Goal: Information Seeking & Learning: Learn about a topic

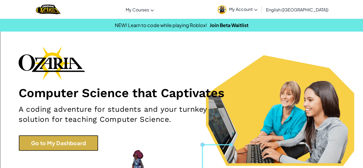
click at [79, 142] on link "Go to My Dashboard" at bounding box center [59, 143] width 80 height 16
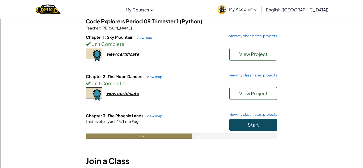
scroll to position [59, 0]
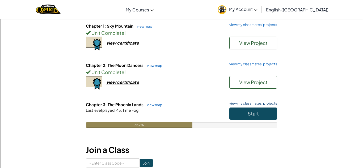
click at [246, 102] on link "view my classmates' projects" at bounding box center [252, 103] width 51 height 3
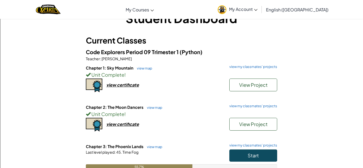
scroll to position [18, 0]
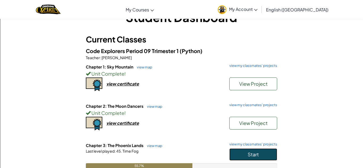
click at [238, 152] on button "Start" at bounding box center [254, 155] width 48 height 12
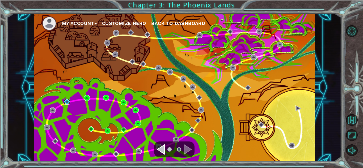
click at [66, 103] on img at bounding box center [67, 102] width 6 height 6
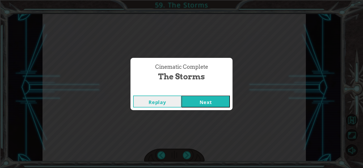
click at [221, 107] on button "Next" at bounding box center [206, 102] width 48 height 12
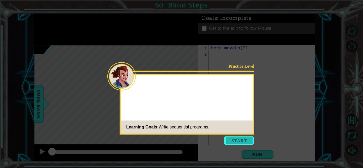
click at [233, 141] on button "Start" at bounding box center [239, 141] width 30 height 9
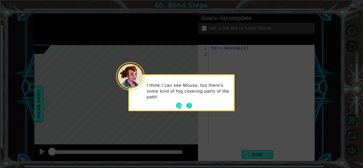
click at [190, 107] on button "Next" at bounding box center [189, 106] width 6 height 6
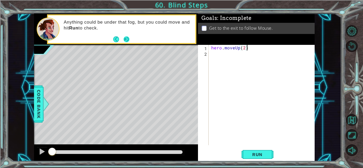
click at [127, 38] on button "Next" at bounding box center [126, 39] width 9 height 9
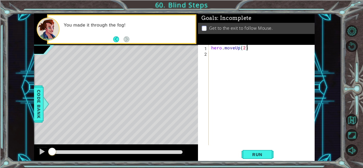
type textarea "hero.moveRight(2)"
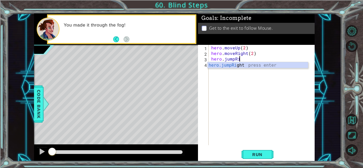
scroll to position [0, 2]
type textarea "hero.jumpRight"
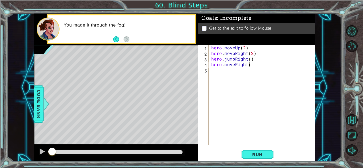
scroll to position [0, 2]
click at [257, 150] on button "Run" at bounding box center [258, 155] width 32 height 12
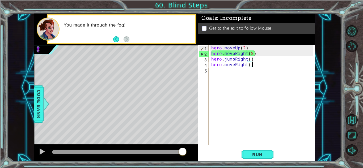
click at [230, 72] on div "hero . moveUp ( 2 ) hero . moveRight ( 2 ) hero . jumpRight ( ) hero . moveRigh…" at bounding box center [263, 101] width 106 height 112
click at [245, 54] on div "hero . moveUp ( 2 ) hero . moveRight ( 2 ) hero . jumpRight ( ) hero . moveRigh…" at bounding box center [263, 101] width 106 height 112
click at [241, 53] on div "hero . moveUp ( 2 ) hero . moveRight ( 2 ) hero . jumpRight ( ) hero . moveRigh…" at bounding box center [263, 101] width 106 height 112
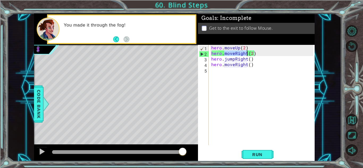
click at [232, 55] on div "hero . moveUp ( 2 ) hero . moveRight ( 2 ) hero . jumpRight ( ) hero . moveRigh…" at bounding box center [261, 95] width 103 height 101
click at [233, 54] on div "hero . moveUp ( 2 ) hero . moveRight ( 2 ) hero . jumpRight ( ) hero . moveRigh…" at bounding box center [263, 101] width 106 height 112
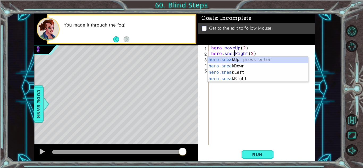
scroll to position [0, 2]
type textarea "hero.sneakRight(2)"
click at [258, 150] on button "Run" at bounding box center [258, 155] width 32 height 12
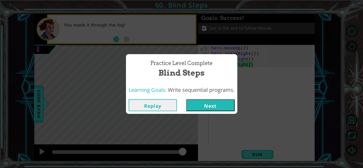
click at [225, 109] on button "Next" at bounding box center [210, 105] width 48 height 12
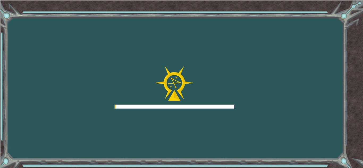
click at [218, 114] on div "Goals Error loading from server. Try refreshing the page. You'll need to join a…" at bounding box center [181, 84] width 363 height 168
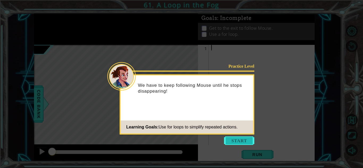
click at [242, 143] on button "Start" at bounding box center [239, 141] width 30 height 9
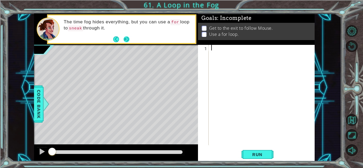
click at [125, 36] on button "Next" at bounding box center [127, 39] width 6 height 6
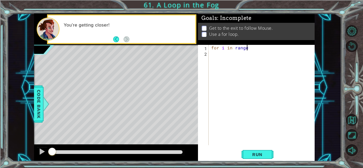
scroll to position [0, 2]
type textarea "for i in range(3):"
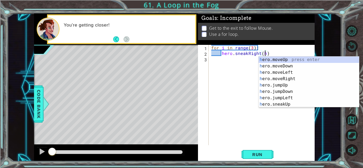
type textarea "hero.sneakRight()"
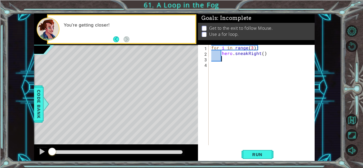
scroll to position [0, 0]
type textarea "hero.sneakRight(1"
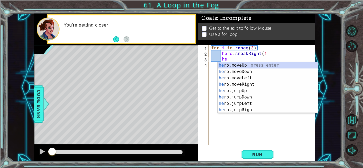
type textarea "h"
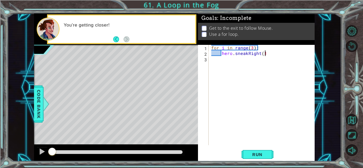
type textarea "hero.sneakRight(1)"
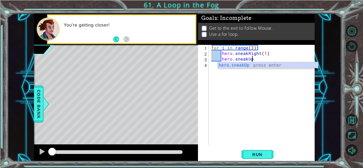
scroll to position [0, 2]
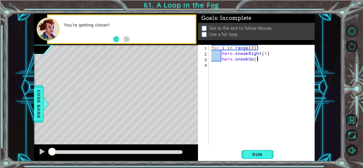
type textarea "hero.sneakUp(1)"
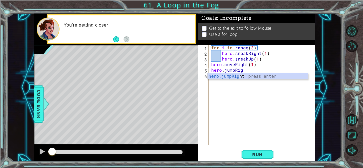
scroll to position [0, 5]
type textarea "hero.moveRight(1)hero.jumpRight"
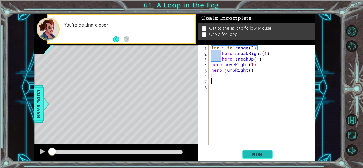
click at [265, 150] on button "Run" at bounding box center [258, 155] width 32 height 12
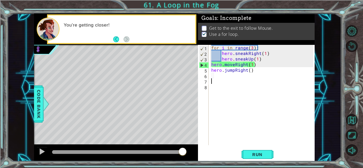
click at [235, 66] on div "for i in range ( 3 ) : hero . sneakRight ( 1 ) hero . sneakUp ( 1 ) hero . move…" at bounding box center [263, 101] width 106 height 112
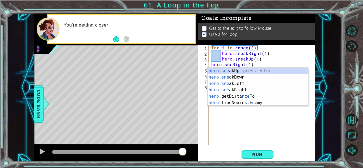
scroll to position [0, 2]
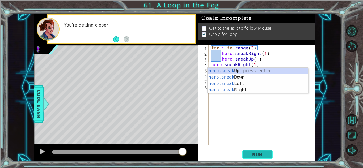
type textarea "hero.sneakRight(1)"
click at [245, 152] on button "Run" at bounding box center [258, 155] width 32 height 12
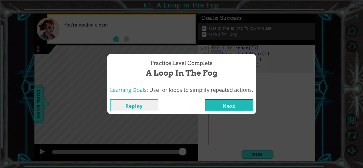
click at [232, 120] on div "Practice Level Complete A Loop in the Fog Learning Goals: Use for loops to simp…" at bounding box center [181, 84] width 363 height 168
click at [241, 109] on button "Next" at bounding box center [229, 105] width 48 height 12
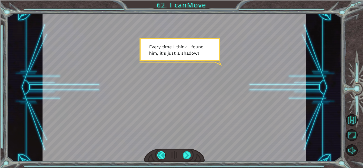
click at [162, 157] on div at bounding box center [161, 156] width 8 height 8
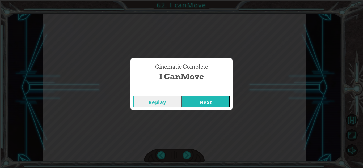
click at [214, 105] on button "Next" at bounding box center [206, 102] width 48 height 12
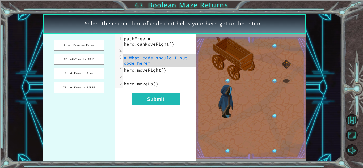
click at [93, 73] on button "if pathFree == True:" at bounding box center [79, 73] width 50 height 11
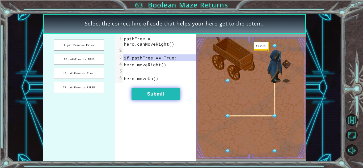
click at [161, 97] on button "Submit" at bounding box center [156, 94] width 48 height 12
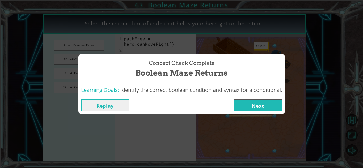
click at [256, 108] on button "Next" at bounding box center [258, 105] width 48 height 12
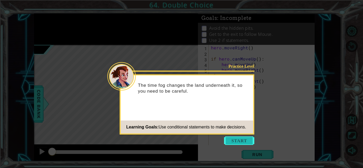
click at [234, 137] on button "Start" at bounding box center [239, 141] width 30 height 9
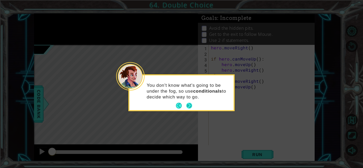
click at [189, 105] on button "Next" at bounding box center [189, 106] width 6 height 6
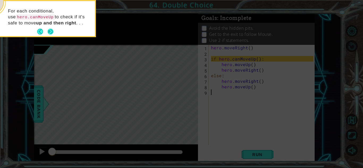
click at [52, 34] on button "Next" at bounding box center [50, 31] width 7 height 7
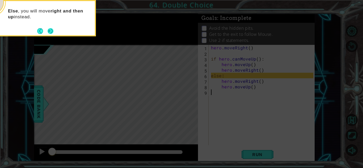
click at [53, 32] on button "Next" at bounding box center [50, 30] width 7 height 7
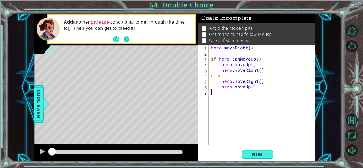
click at [126, 40] on button "Next" at bounding box center [126, 39] width 7 height 7
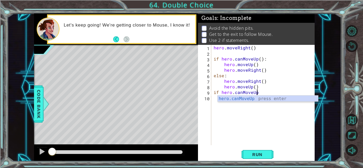
scroll to position [0, 2]
type textarea "if hero.canMoveUp():"
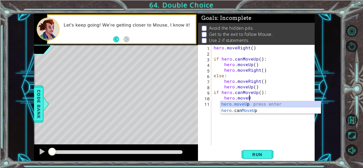
scroll to position [0, 2]
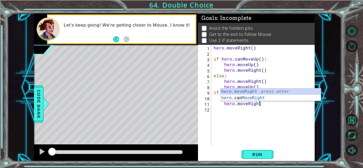
type textarea "hero.moveRight(1)"
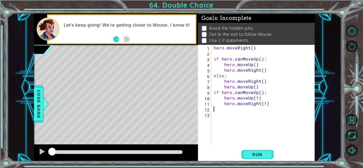
scroll to position [0, 0]
type textarea "else:"
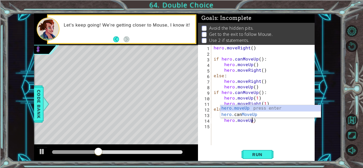
scroll to position [0, 2]
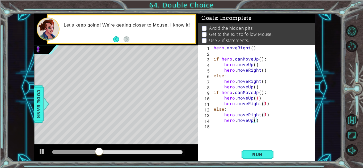
type textarea "hero.moveUp(1)"
click at [224, 124] on div "hero . moveRight ( ) if hero . canMoveUp ( ) : hero . moveUp ( ) hero . moveRig…" at bounding box center [264, 101] width 103 height 112
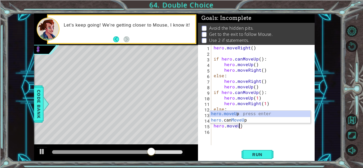
scroll to position [0, 2]
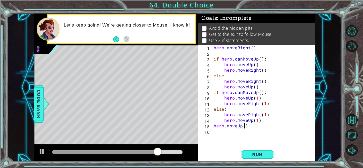
type textarea "hero.moveUp(1)"
click at [225, 128] on div "hero . moveRight ( ) if hero . canMoveUp ( ) : hero . moveUp ( ) hero . moveRig…" at bounding box center [264, 101] width 103 height 112
click at [218, 136] on div "hero . moveRight ( ) if hero . canMoveUp ( ) : hero . moveUp ( ) hero . moveRig…" at bounding box center [264, 101] width 103 height 112
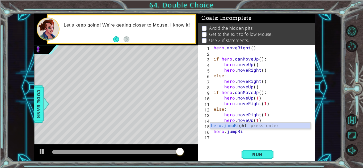
scroll to position [0, 2]
type textarea "hero.jumpRight"
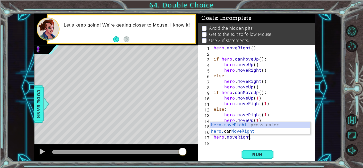
scroll to position [0, 2]
click at [248, 154] on span "Run" at bounding box center [257, 154] width 21 height 5
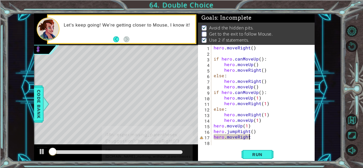
scroll to position [1, 0]
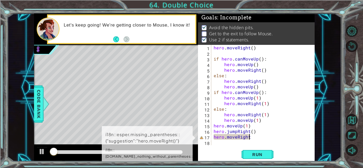
click at [253, 137] on div "hero . moveRight ( ) if hero . canMoveUp ( ) : hero . moveUp ( ) hero . moveRig…" at bounding box center [264, 101] width 103 height 112
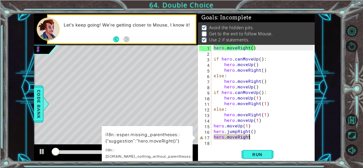
scroll to position [0, 2]
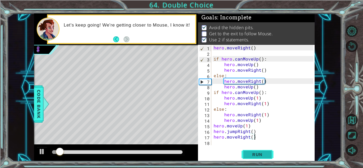
type textarea "hero.moveRight()"
click at [253, 155] on span "Run" at bounding box center [257, 154] width 21 height 5
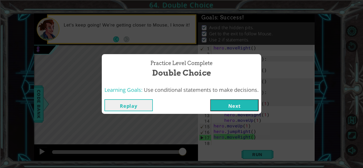
click at [226, 99] on button "Next" at bounding box center [234, 105] width 48 height 12
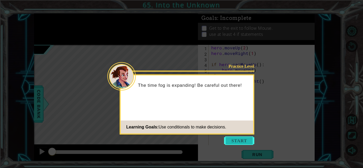
click at [244, 141] on button "Start" at bounding box center [239, 141] width 30 height 9
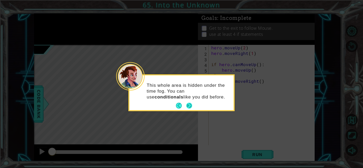
click at [191, 102] on button "Next" at bounding box center [189, 105] width 7 height 7
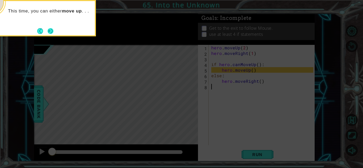
click at [48, 32] on button "Next" at bounding box center [50, 31] width 6 height 6
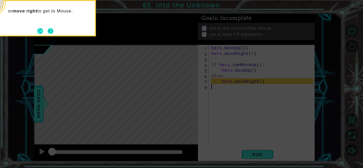
click at [51, 33] on button "Next" at bounding box center [51, 31] width 6 height 6
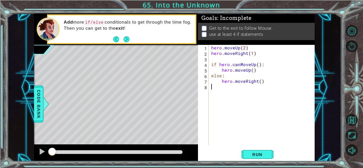
click at [212, 66] on div "hero . moveUp ( 2 ) hero . moveRight ( 1 ) if hero . canMoveUp ( ) : hero . mov…" at bounding box center [263, 101] width 106 height 112
type textarea "if hero.canMoveUp():"
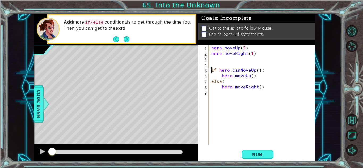
click at [215, 65] on div "hero . moveUp ( 2 ) hero . moveRight ( 1 ) if hero . canMoveUp ( ) : hero . mov…" at bounding box center [263, 101] width 106 height 112
type textarea "for i in range(3):"
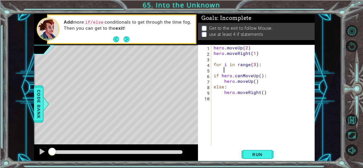
scroll to position [0, 0]
click at [213, 76] on div "hero . moveUp ( 2 ) hero . moveRight ( 1 ) for i in range ( 3 ) : if hero . can…" at bounding box center [264, 101] width 103 height 112
click at [213, 87] on div "hero . moveUp ( 2 ) hero . moveRight ( 1 ) for i in range ( 3 ) : if hero . can…" at bounding box center [264, 101] width 103 height 112
click at [223, 74] on div "hero . moveUp ( 2 ) hero . moveRight ( 1 ) for i in range ( 3 ) : if hero . can…" at bounding box center [264, 101] width 103 height 112
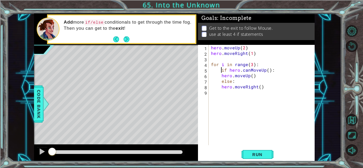
click at [218, 76] on div "hero . moveUp ( 2 ) hero . moveRight ( 1 ) for i in range ( 3 ) : if hero . can…" at bounding box center [263, 101] width 106 height 112
click at [220, 76] on div "hero . moveUp ( 2 ) hero . moveRight ( 1 ) for i in range ( 3 ) : if hero . can…" at bounding box center [263, 101] width 106 height 112
click at [221, 76] on div "hero . moveUp ( 2 ) hero . moveRight ( 1 ) for i in range ( 3 ) : if hero . can…" at bounding box center [263, 101] width 106 height 112
click at [223, 82] on div "hero . moveUp ( 2 ) hero . moveRight ( 1 ) for i in range ( 3 ) : if hero . can…" at bounding box center [263, 101] width 106 height 112
click at [219, 89] on div "hero . moveUp ( 2 ) hero . moveRight ( 1 ) for i in range ( 3 ) : if hero . can…" at bounding box center [263, 101] width 106 height 112
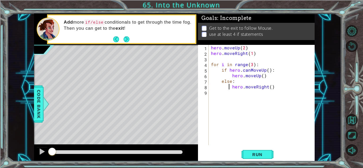
click at [232, 87] on div "hero . moveUp ( 2 ) hero . moveRight ( 1 ) for i in range ( 3 ) : if hero . can…" at bounding box center [263, 101] width 106 height 112
type textarea "hero.moveRight()"
click at [287, 88] on div "hero . moveUp ( 2 ) hero . moveRight ( 1 ) for i in range ( 3 ) : if hero . can…" at bounding box center [263, 101] width 106 height 112
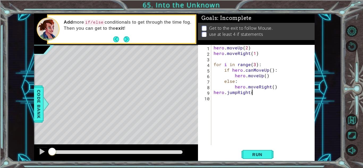
scroll to position [0, 2]
click at [273, 151] on div "Run" at bounding box center [257, 155] width 117 height 12
click at [267, 153] on span "Run" at bounding box center [257, 154] width 21 height 5
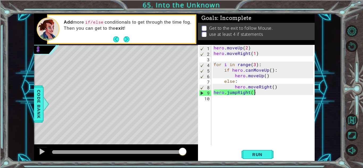
click at [219, 65] on div "hero . moveUp ( 2 ) hero . moveRight ( 1 ) for i in range ( 3 ) : if hero . can…" at bounding box center [264, 101] width 103 height 112
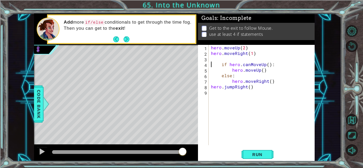
click at [214, 88] on div "hero . moveUp ( 2 ) hero . moveRight ( 1 ) if hero . canMoveUp ( ) : hero . mov…" at bounding box center [263, 101] width 106 height 112
type textarea "hero.jumpRight()"
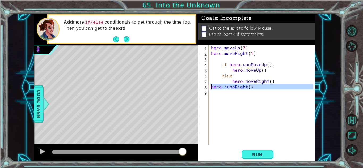
scroll to position [0, 0]
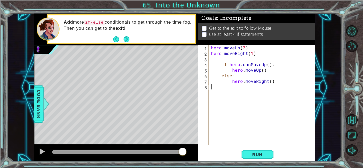
click at [248, 84] on div "hero . moveUp ( 2 ) hero . moveRight ( 1 ) if hero . canMoveUp ( ) : hero . mov…" at bounding box center [263, 101] width 106 height 112
type textarea "hero.moveRight()"
click at [309, 86] on div "hero . moveUp ( 2 ) hero . moveRight ( 1 ) if hero . canMoveUp ( ) : hero . mov…" at bounding box center [263, 101] width 106 height 112
click at [278, 86] on div "hero . moveUp ( 2 ) hero . moveRight ( 1 ) if hero . canMoveUp ( ) : hero . mov…" at bounding box center [263, 101] width 106 height 112
click at [278, 84] on div "hero . moveUp ( 2 ) hero . moveRight ( 1 ) if hero . canMoveUp ( ) : hero . mov…" at bounding box center [263, 101] width 106 height 112
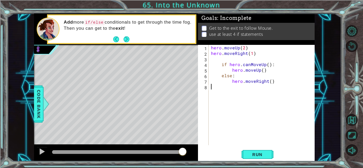
type textarea "hero.moveRight()"
type textarea "i"
click at [216, 66] on div "hero . moveUp ( 2 ) hero . moveRight ( 1 ) if hero . canMoveUp ( ) : hero . mov…" at bounding box center [263, 101] width 106 height 112
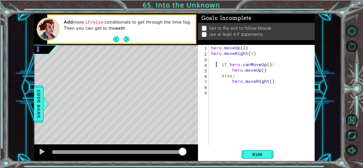
click at [221, 66] on div "hero . moveUp ( 2 ) hero . moveRight ( 1 ) if hero . canMoveUp ( ) : hero . mov…" at bounding box center [263, 101] width 106 height 112
click at [221, 76] on div "hero . moveUp ( 2 ) hero . moveRight ( 1 ) if hero . canMoveUp ( ) : hero . mov…" at bounding box center [263, 101] width 106 height 112
click at [232, 78] on div "hero . moveUp ( 2 ) hero . moveRight ( 1 ) if hero . canMoveUp ( ) : hero . mov…" at bounding box center [263, 101] width 106 height 112
click at [231, 83] on div "hero . moveUp ( 2 ) hero . moveRight ( 1 ) if hero . canMoveUp ( ) : hero . mov…" at bounding box center [263, 101] width 106 height 112
click at [231, 72] on div "hero . moveUp ( 2 ) hero . moveRight ( 1 ) if hero . canMoveUp ( ) : hero . mov…" at bounding box center [263, 101] width 106 height 112
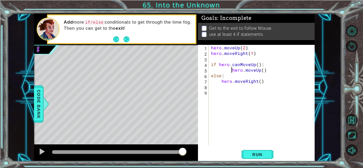
type textarea "hero.moveUp()"
click at [219, 96] on div "hero . moveUp ( 2 ) hero . moveRight ( 1 ) if hero . canMoveUp ( ) : hero . mov…" at bounding box center [263, 101] width 106 height 112
click at [221, 66] on div "hero . moveUp ( 2 ) hero . moveRight ( 1 ) if hero . canMoveUp ( ) : hero . mov…" at bounding box center [263, 101] width 106 height 112
click at [215, 65] on div "hero . moveUp ( 2 ) hero . moveRight ( 1 ) if hero . canMoveUp ( ) : hero . mov…" at bounding box center [263, 101] width 106 height 112
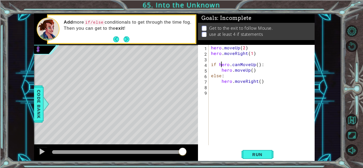
click at [215, 65] on div "hero . moveUp ( 2 ) hero . moveRight ( 1 ) if hero . canMoveUp ( ) : hero . mov…" at bounding box center [263, 101] width 106 height 112
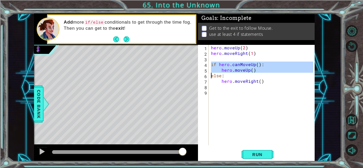
type textarea "else: hero.moveRight()"
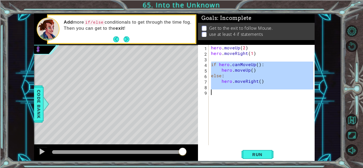
type textarea "else: hero.moveRight()"
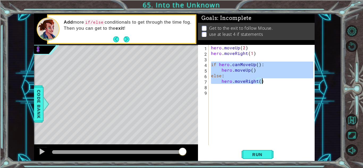
click at [257, 98] on div "hero . moveUp ( 2 ) hero . moveRight ( 1 ) if hero . canMoveUp ( ) : hero . mov…" at bounding box center [263, 101] width 106 height 112
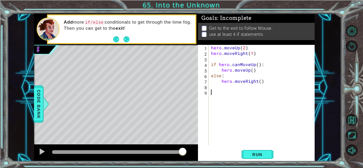
click at [240, 92] on div "hero . moveUp ( 2 ) hero . moveRight ( 1 ) if hero . canMoveUp ( ) : hero . mov…" at bounding box center [263, 101] width 106 height 112
paste textarea "hero.moveRight()"
type textarea "hero.moveRight()"
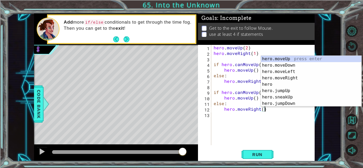
click at [233, 124] on div "hero . moveUp ( 2 ) hero . moveRight ( 1 ) if hero . canMoveUp ( ) : hero . mov…" at bounding box center [264, 101] width 103 height 112
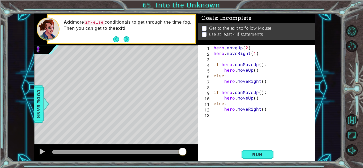
paste textarea "hero.moveRight()"
type textarea "hero.moveRight()"
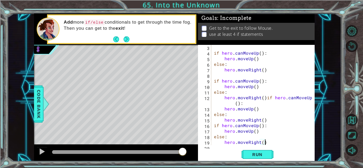
scroll to position [17, 0]
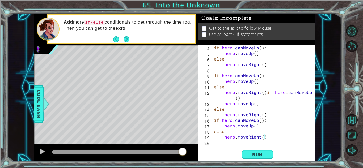
click at [266, 115] on div "if hero . canMoveUp ( ) : hero . moveUp ( ) else : hero . moveRight ( ) if hero…" at bounding box center [264, 101] width 103 height 112
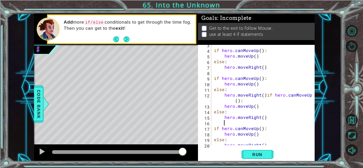
scroll to position [14, 0]
click at [266, 95] on div "if hero . canMoveUp ( ) : hero . moveUp ( ) else : hero . moveRight ( ) if hero…" at bounding box center [264, 98] width 103 height 112
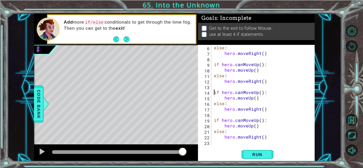
scroll to position [28, 0]
click at [214, 121] on div "else : hero . moveRight ( ) if hero . canMoveUp ( ) : hero . moveUp ( ) else : …" at bounding box center [264, 101] width 103 height 112
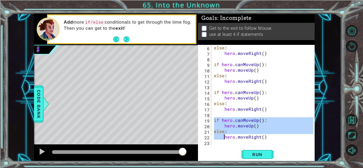
type textarea "hero.moveRight()"
click at [256, 131] on div "else : hero . moveRight ( ) if hero . canMoveUp ( ) : hero . moveUp ( ) else : …" at bounding box center [263, 95] width 101 height 101
type textarea "else:"
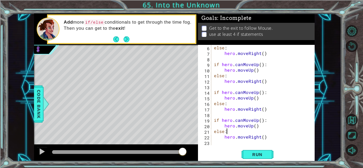
click at [267, 142] on div "else : hero . moveRight ( ) if hero . canMoveUp ( ) : hero . moveUp ( ) else : …" at bounding box center [264, 101] width 103 height 112
click at [249, 138] on div "else : hero . moveRight ( ) if hero . canMoveUp ( ) : hero . moveUp ( ) else : …" at bounding box center [264, 101] width 103 height 112
click at [255, 127] on div "else : hero . moveRight ( ) if hero . canMoveUp ( ) : hero . moveUp ( ) else : …" at bounding box center [264, 101] width 103 height 112
click at [263, 137] on div "else : hero . moveRight ( ) if hero . canMoveUp ( ) : hero . moveUp ( ) else : …" at bounding box center [264, 101] width 103 height 112
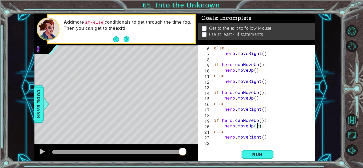
type textarea "hero.moveRight()"
click at [238, 142] on div "else : hero . moveRight ( ) if hero . canMoveUp ( ) : hero . moveUp ( ) else : …" at bounding box center [264, 101] width 103 height 112
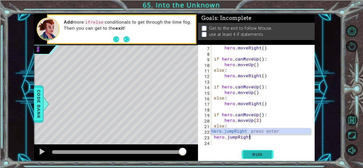
scroll to position [0, 2]
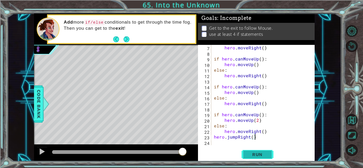
type textarea "hero.jumpRight()"
click at [259, 153] on span "Run" at bounding box center [257, 154] width 21 height 5
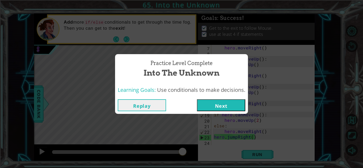
click at [219, 107] on button "Next" at bounding box center [221, 105] width 48 height 12
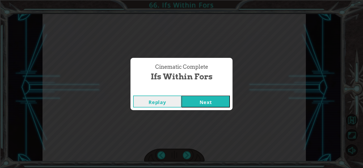
click at [208, 106] on button "Next" at bounding box center [206, 102] width 48 height 12
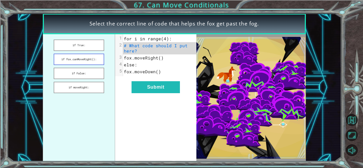
click at [64, 62] on button "if fox.canMoveRight():" at bounding box center [79, 59] width 50 height 11
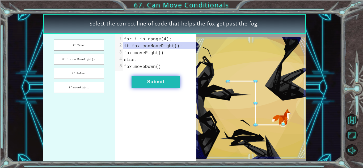
click at [166, 79] on button "Submit" at bounding box center [156, 82] width 48 height 12
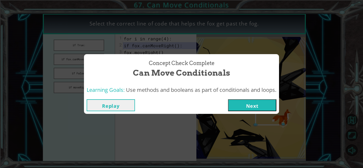
click at [260, 104] on button "Next" at bounding box center [252, 105] width 48 height 12
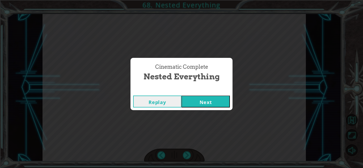
click at [219, 103] on button "Next" at bounding box center [206, 102] width 48 height 12
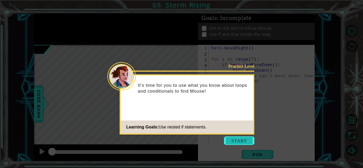
click at [240, 144] on button "Start" at bounding box center [239, 141] width 30 height 9
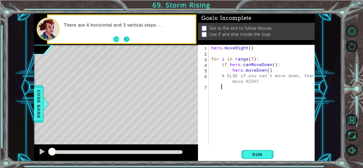
click at [124, 42] on button "Next" at bounding box center [126, 39] width 6 height 6
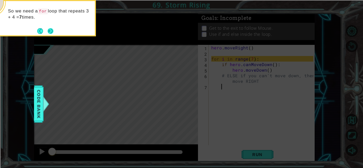
click at [51, 30] on button "Next" at bounding box center [51, 31] width 6 height 6
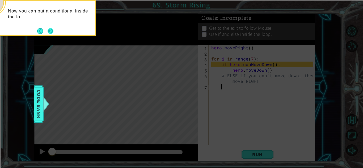
click at [53, 30] on button "Next" at bounding box center [50, 31] width 7 height 7
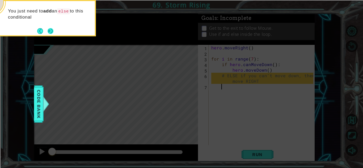
click at [52, 30] on button "Next" at bounding box center [50, 30] width 7 height 7
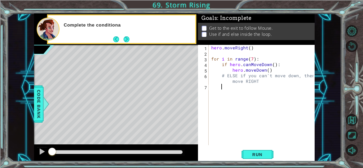
click at [249, 76] on div "hero . moveRight ( ) for i in range ( 7 ) : if hero . canMoveDown ( ) : hero . …" at bounding box center [263, 101] width 106 height 112
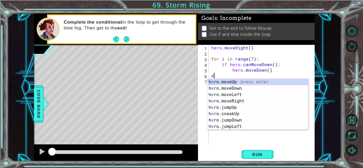
scroll to position [0, 0]
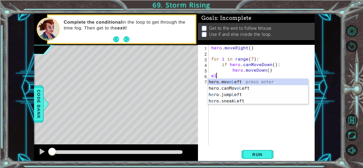
type textarea "e"
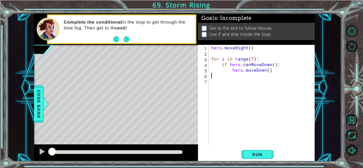
type textarea "hero.moveDown()"
type textarea "e"
type textarea "else:"
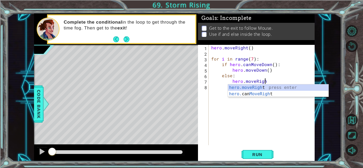
type textarea "hero.moveRight"
click at [270, 104] on div "hero . moveRight ( ) for i in range ( 7 ) : if hero . canMoveDown ( ) : hero . …" at bounding box center [263, 101] width 106 height 112
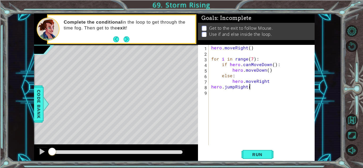
scroll to position [0, 2]
click at [257, 157] on button "Run" at bounding box center [258, 155] width 32 height 12
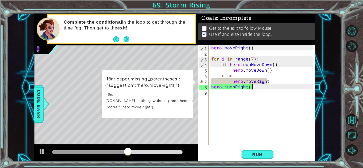
click at [268, 79] on div "hero . moveRight ( ) for i in range ( 7 ) : if hero . canMoveDown ( ) : hero . …" at bounding box center [263, 101] width 106 height 112
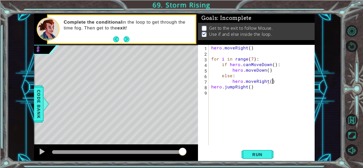
scroll to position [0, 3]
type textarea "hero.moveRight()"
click at [260, 154] on span "Run" at bounding box center [257, 154] width 21 height 5
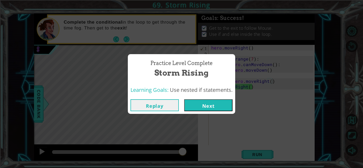
click at [219, 103] on button "Next" at bounding box center [208, 105] width 48 height 12
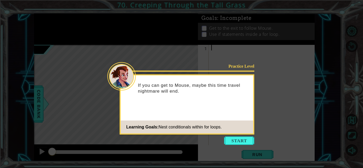
click at [240, 147] on icon at bounding box center [181, 84] width 363 height 168
click at [234, 137] on button "Start" at bounding box center [239, 141] width 30 height 9
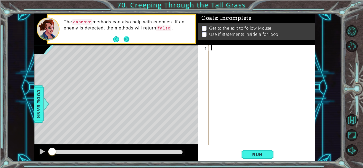
click at [124, 39] on button "Next" at bounding box center [126, 39] width 7 height 7
click at [127, 39] on button "Next" at bounding box center [126, 39] width 6 height 6
click at [218, 45] on div at bounding box center [263, 101] width 106 height 112
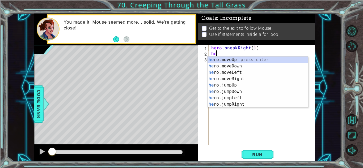
type textarea "h"
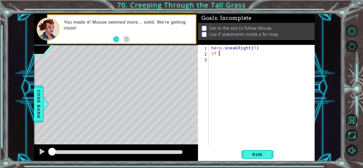
type textarea "i"
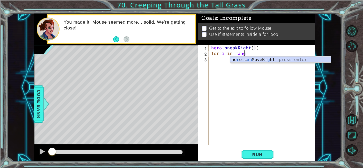
scroll to position [0, 2]
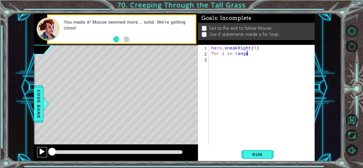
click at [41, 150] on div at bounding box center [42, 151] width 7 height 7
type textarea "for i in range(7):"
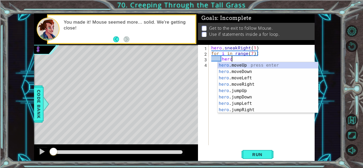
scroll to position [0, 1]
type textarea "h"
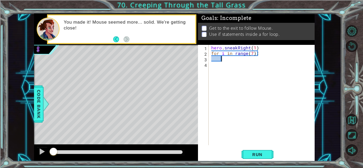
scroll to position [0, 1]
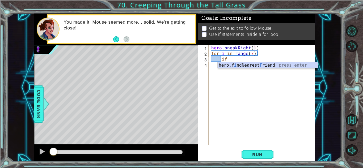
type textarea "i"
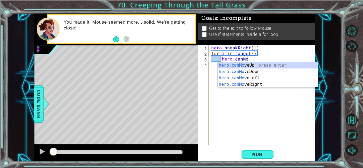
scroll to position [0, 2]
click at [222, 58] on div "hero . sneakRight ( 1 ) for i in range ( 7 ) : hero . canMove" at bounding box center [263, 101] width 106 height 112
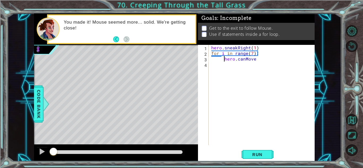
scroll to position [0, 1]
click at [225, 59] on div "hero . sneakRight ( 1 ) for i in range ( 7 ) : if hero . canMove" at bounding box center [263, 101] width 106 height 112
click at [273, 61] on div "hero . sneakRight ( 1 ) for i in range ( 7 ) : if hero . canMove" at bounding box center [263, 101] width 106 height 112
type textarea "if hero.canMoveUp:"
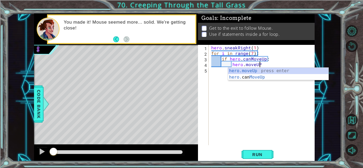
scroll to position [0, 3]
type textarea "hero.moveUp(1)"
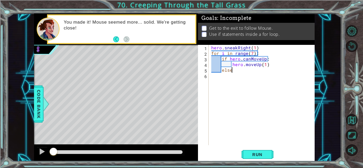
type textarea "else:"
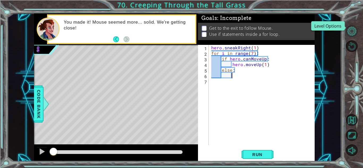
click at [355, 34] on button "Level Options" at bounding box center [352, 31] width 12 height 12
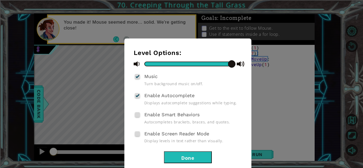
scroll to position [11, 0]
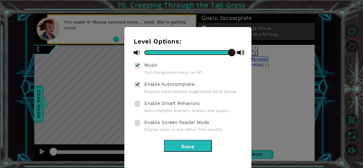
click at [151, 101] on span "Enable Smart Behaviors" at bounding box center [171, 104] width 55 height 6
click at [0, 0] on input "Enable Smart Behaviors" at bounding box center [0, 0] width 0 height 0
click at [143, 64] on div "Music Turn background music on/off." at bounding box center [188, 68] width 109 height 14
click at [138, 64] on div at bounding box center [138, 65] width 4 height 4
click at [0, 0] on input "Music" at bounding box center [0, 0] width 0 height 0
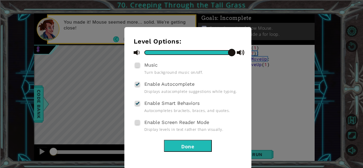
click at [190, 143] on button "Done" at bounding box center [188, 146] width 48 height 12
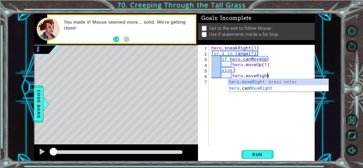
scroll to position [0, 3]
click at [255, 64] on div "hero . sneakRight ( 1 ) for i in range ( 7 ) : if hero . canMoveUp : hero . mov…" at bounding box center [263, 101] width 106 height 112
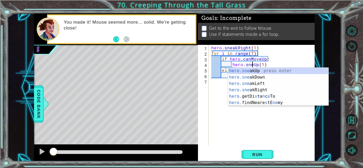
type textarea "hero.sneakUp(1)"
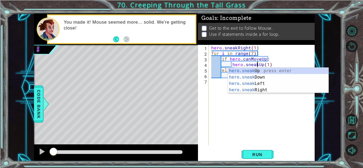
click at [248, 101] on div "hero . sneakRight ( 1 ) for i in range ( 7 ) : if hero . canMoveUp : hero . sne…" at bounding box center [263, 101] width 106 height 112
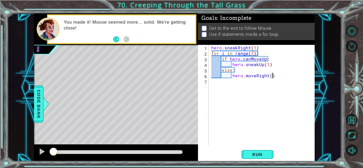
scroll to position [0, 3]
click at [250, 75] on div "hero . sneakRight ( 1 ) for i in range ( 7 ) : if hero . canMoveUp : hero . sne…" at bounding box center [263, 101] width 106 height 112
click at [255, 77] on div "hero . sneakRight ( 1 ) for i in range ( 7 ) : if hero . canMoveUp : hero . sne…" at bounding box center [263, 101] width 106 height 112
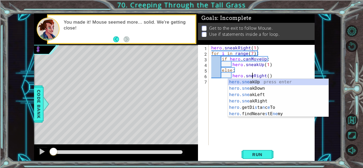
type textarea "hero.sneakRight()"
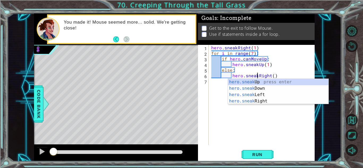
click at [248, 140] on div "hero . sneakRight ( 1 ) for i in range ( 7 ) : if hero . canMoveUp : hero . sne…" at bounding box center [263, 101] width 106 height 112
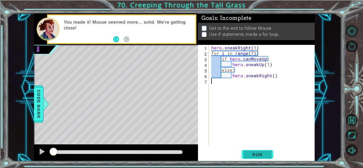
click at [268, 159] on button "Run" at bounding box center [258, 155] width 32 height 12
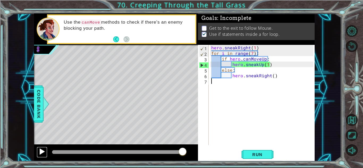
click at [44, 153] on div at bounding box center [42, 151] width 7 height 7
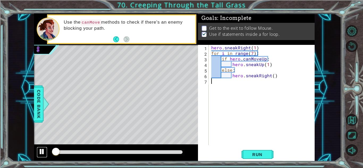
click at [38, 151] on button at bounding box center [42, 152] width 11 height 11
click at [40, 150] on div at bounding box center [42, 151] width 7 height 7
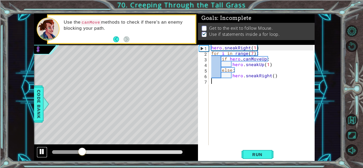
click at [40, 150] on div at bounding box center [42, 151] width 7 height 7
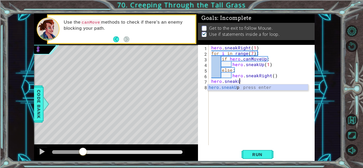
scroll to position [0, 2]
click at [253, 150] on button "Run" at bounding box center [258, 155] width 32 height 12
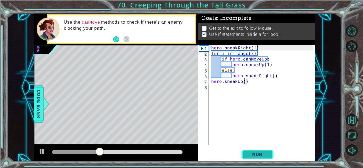
click at [247, 158] on button "Run" at bounding box center [258, 155] width 32 height 12
type textarea "hero.sneakUp()"
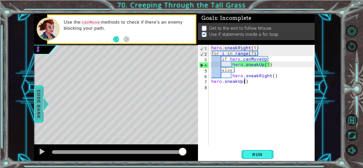
click at [38, 116] on span "Code Bank" at bounding box center [39, 104] width 9 height 32
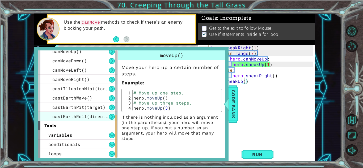
scroll to position [181, 0]
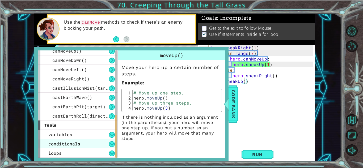
click at [71, 145] on span "conditionals" at bounding box center [64, 144] width 32 height 6
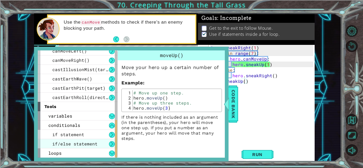
click at [73, 143] on span "if/else statement" at bounding box center [74, 144] width 45 height 6
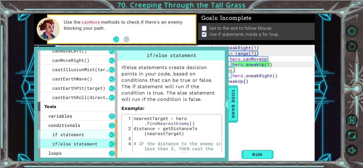
click at [71, 136] on span "if statement" at bounding box center [68, 135] width 32 height 6
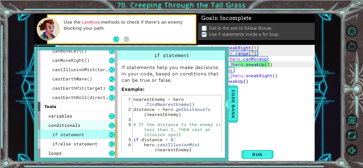
click at [70, 122] on div "conditionals" at bounding box center [78, 125] width 80 height 9
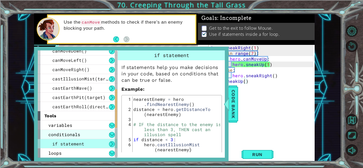
scroll to position [0, 0]
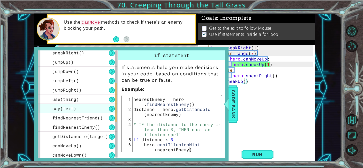
click at [76, 110] on div "say(text)" at bounding box center [78, 108] width 80 height 9
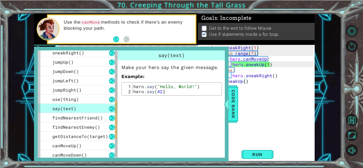
scroll to position [143, 0]
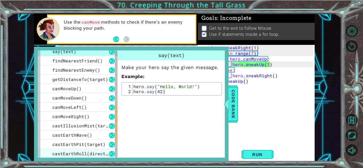
click at [87, 151] on div "castEarthRoll(direction)" at bounding box center [78, 153] width 80 height 9
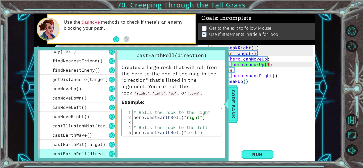
scroll to position [181, 0]
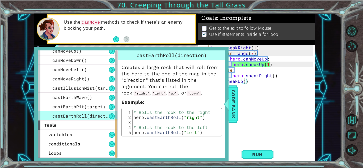
click at [239, 119] on div "hero . sneakRight ( 1 ) for i in range ( 7 ) : if hero . canMoveUp : hero . sne…" at bounding box center [263, 101] width 106 height 112
click at [234, 116] on span "Code Bank" at bounding box center [233, 104] width 9 height 32
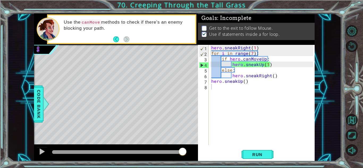
click at [259, 70] on div "hero . sneakRight ( 1 ) for i in range ( 7 ) : if hero . canMoveUp : hero . sne…" at bounding box center [263, 101] width 106 height 112
click at [40, 157] on button at bounding box center [42, 152] width 11 height 11
click at [266, 66] on div "hero . sneakRight ( 1 ) for i in range ( 7 ) : if hero . canMoveUp : hero . sne…" at bounding box center [263, 101] width 106 height 112
click at [268, 65] on div "hero . sneakRight ( 1 ) for i in range ( 7 ) : if hero . canMoveUp : hero . sne…" at bounding box center [263, 101] width 106 height 112
type textarea "hero.sneakUp()"
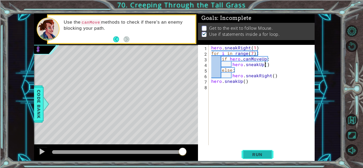
click at [250, 152] on button "Run" at bounding box center [258, 155] width 32 height 12
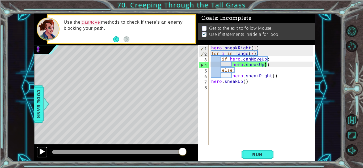
click at [39, 150] on div at bounding box center [42, 151] width 7 height 7
click at [38, 103] on span "Code Bank" at bounding box center [39, 104] width 9 height 32
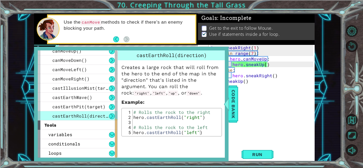
click at [283, 86] on div "hero . sneakRight ( 1 ) for i in range ( 7 ) : if hero . canMoveUp : hero . sne…" at bounding box center [263, 101] width 106 height 112
click at [237, 111] on span "Code Bank" at bounding box center [233, 104] width 9 height 32
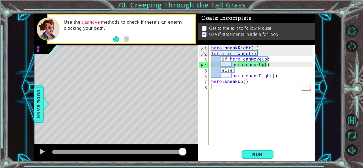
click at [265, 60] on div "hero . sneakRight ( 1 ) for i in range ( 7 ) : if hero . canMoveUp : hero . sne…" at bounding box center [263, 101] width 106 height 112
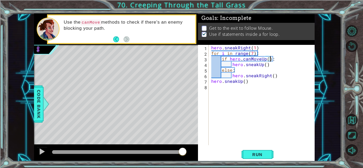
scroll to position [0, 3]
type textarea "if hero.canMoveUp():"
click at [262, 149] on button "Run" at bounding box center [258, 155] width 32 height 12
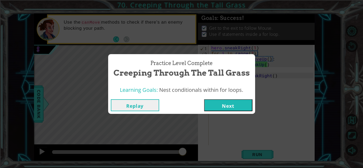
click at [228, 101] on button "Next" at bounding box center [228, 105] width 48 height 12
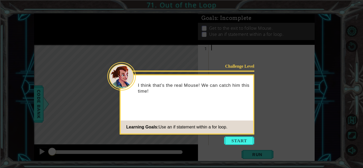
click at [236, 147] on icon at bounding box center [181, 84] width 363 height 168
click at [232, 142] on button "Start" at bounding box center [239, 141] width 30 height 9
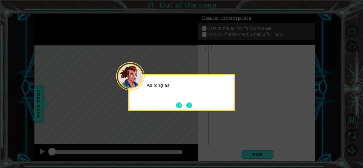
click at [192, 106] on button "Next" at bounding box center [189, 105] width 6 height 6
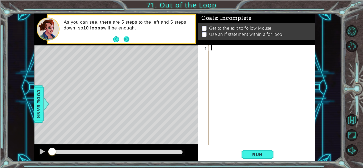
click at [128, 40] on button "Next" at bounding box center [126, 39] width 7 height 7
type textarea "for"
